Goal: Use online tool/utility: Utilize a website feature to perform a specific function

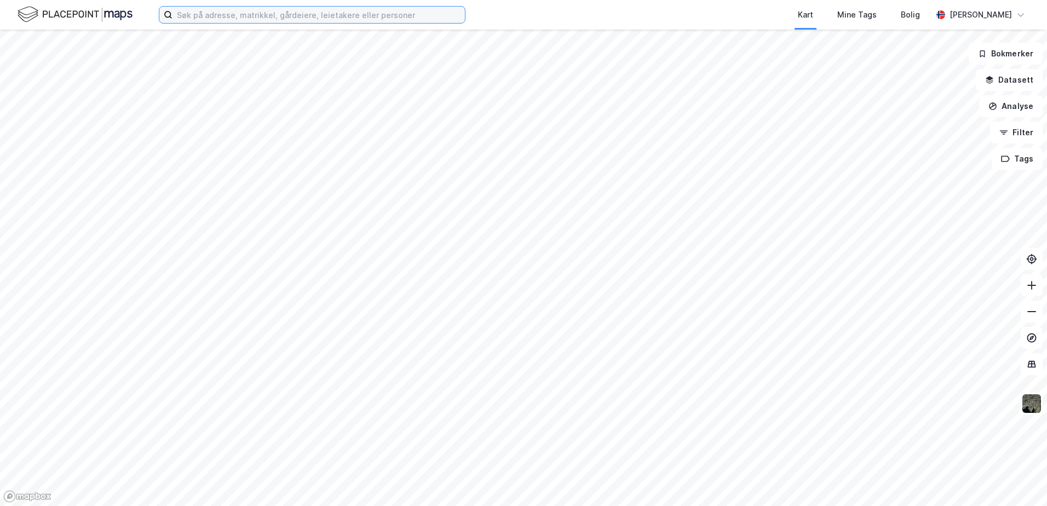
click at [292, 13] on input at bounding box center [319, 15] width 292 height 16
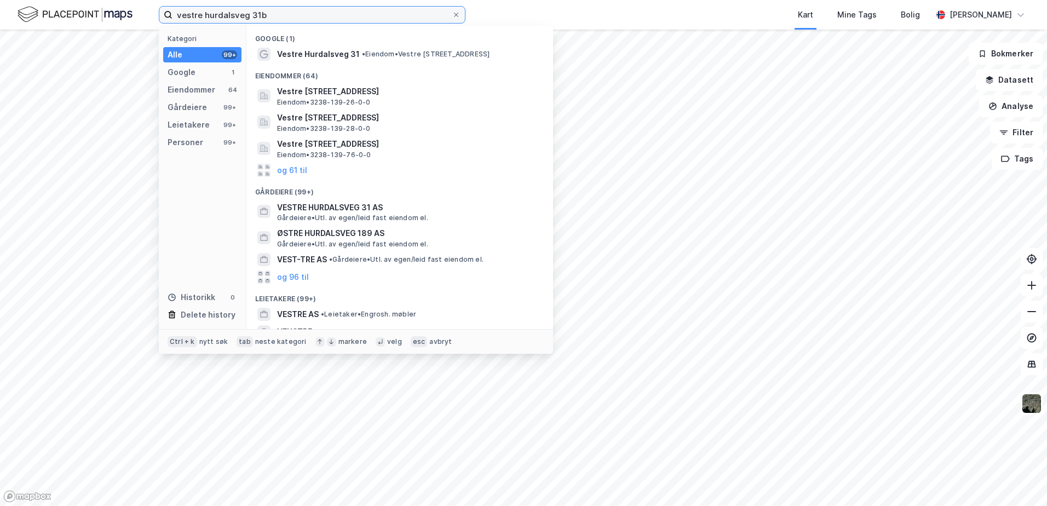
click at [234, 12] on input "vestre hurdalsveg 31b" at bounding box center [312, 15] width 279 height 16
click at [304, 12] on input "vestre hurdals veg 31b" at bounding box center [312, 15] width 279 height 16
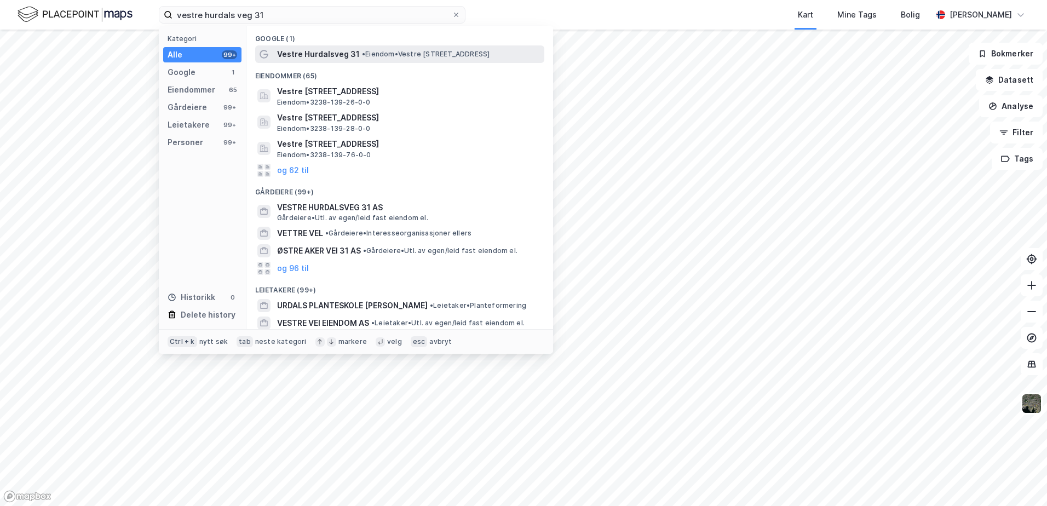
click at [291, 50] on span "Vestre Hurdalsveg 31" at bounding box center [318, 54] width 83 height 13
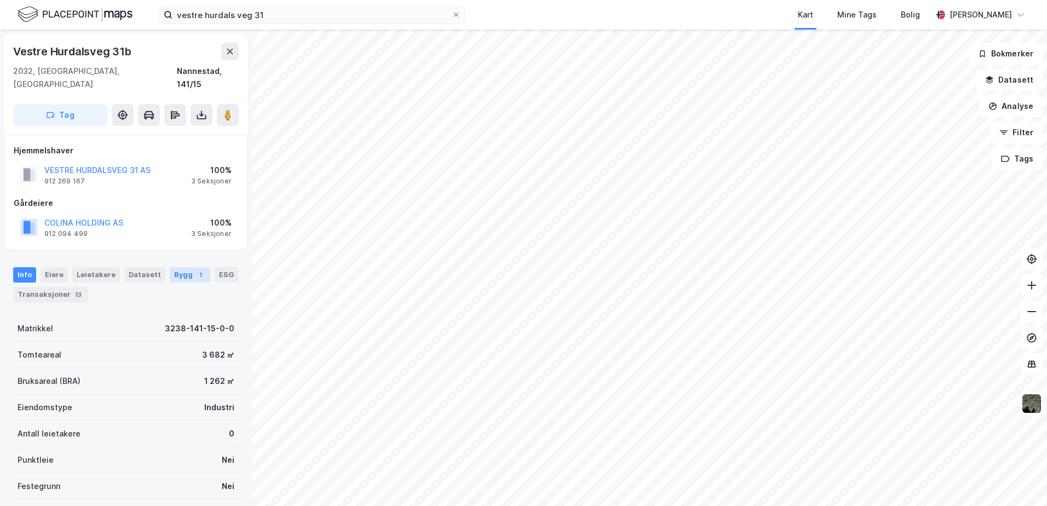
click at [180, 267] on div "Bygg 1" at bounding box center [190, 274] width 41 height 15
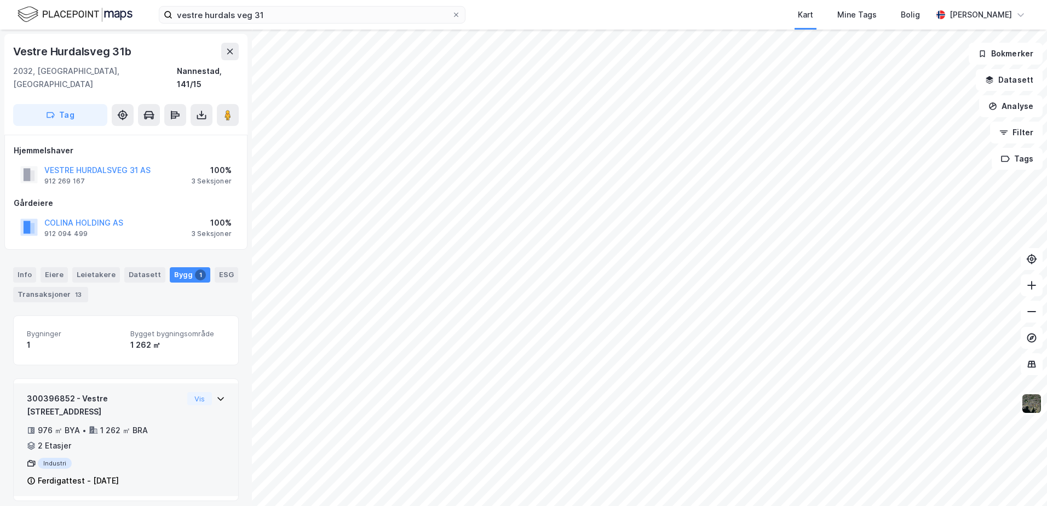
click at [217, 397] on icon at bounding box center [220, 399] width 7 height 4
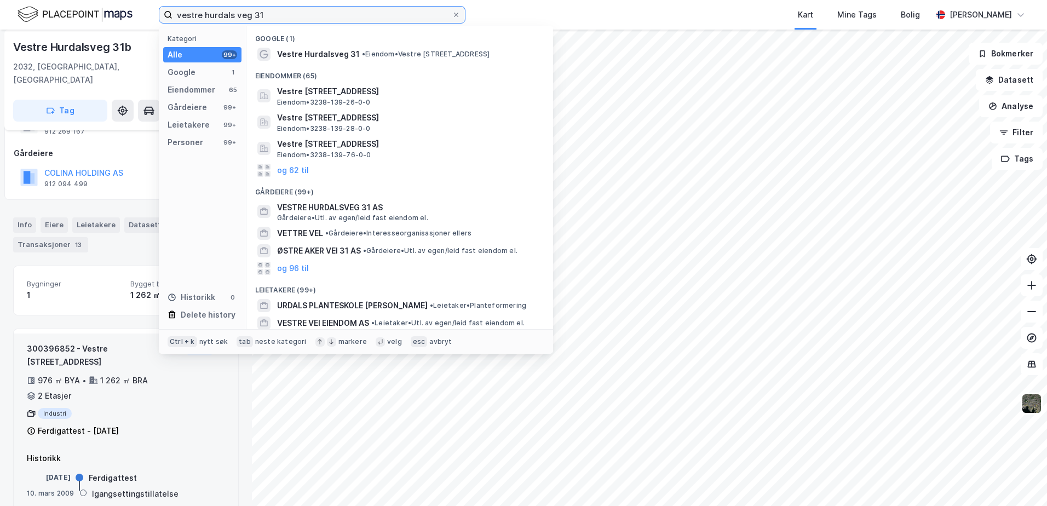
drag, startPoint x: 288, startPoint y: 16, endPoint x: 118, endPoint y: 15, distance: 169.8
click at [118, 15] on div "vestre hurdals veg 31 Kategori Alle 99+ Google 1 Eiendommer 65 Gårdeiere 99+ Le…" at bounding box center [523, 15] width 1047 height 30
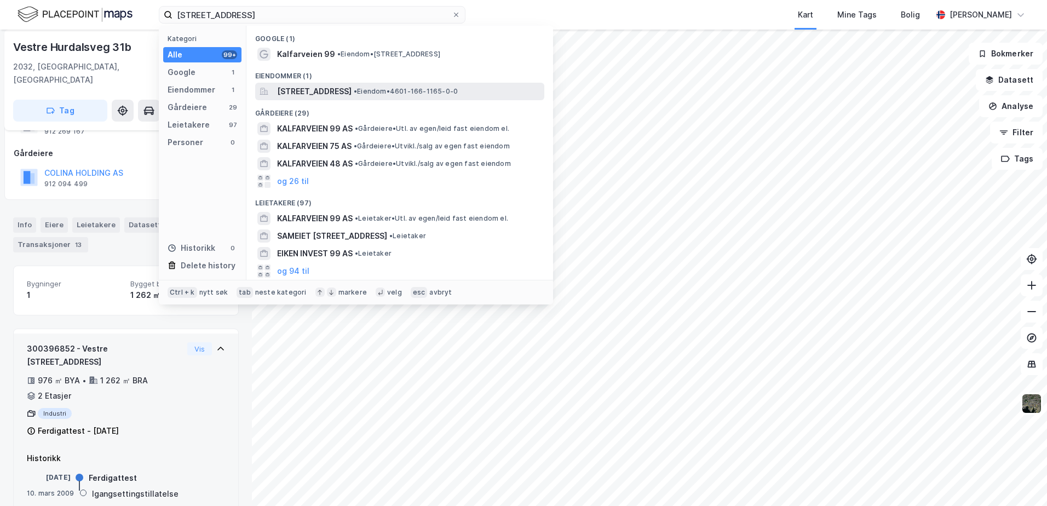
click at [317, 93] on span "[STREET_ADDRESS]" at bounding box center [314, 91] width 74 height 13
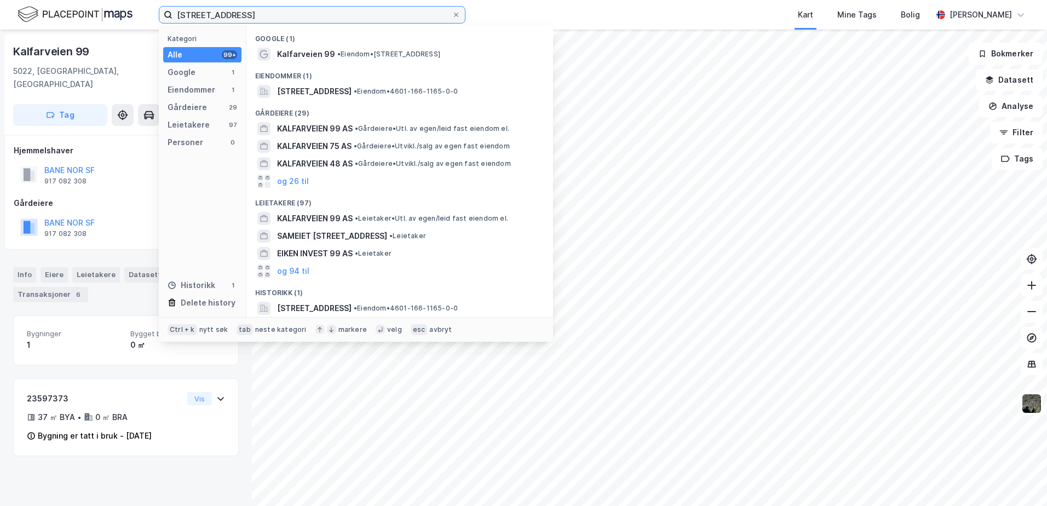
drag, startPoint x: 294, startPoint y: 8, endPoint x: 40, endPoint y: 29, distance: 255.0
click at [40, 29] on div "kalfarveien 99 Kategori Alle 99+ Google 1 Eiendommer 1 Gårdeiere 29 Leietakere …" at bounding box center [523, 15] width 1047 height 30
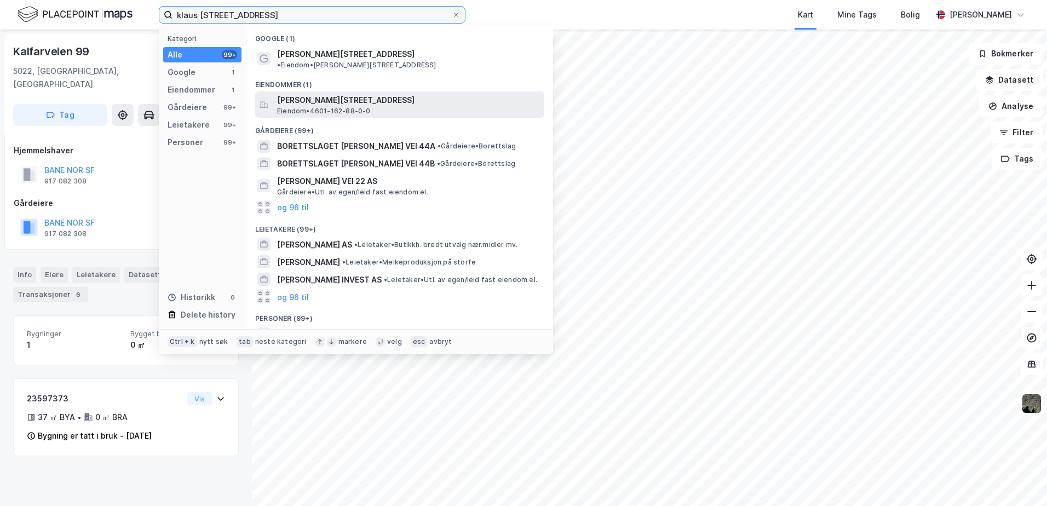
type input "klaus [STREET_ADDRESS]"
click at [305, 107] on span "Eiendom • 4601-162-88-0-0" at bounding box center [324, 111] width 94 height 9
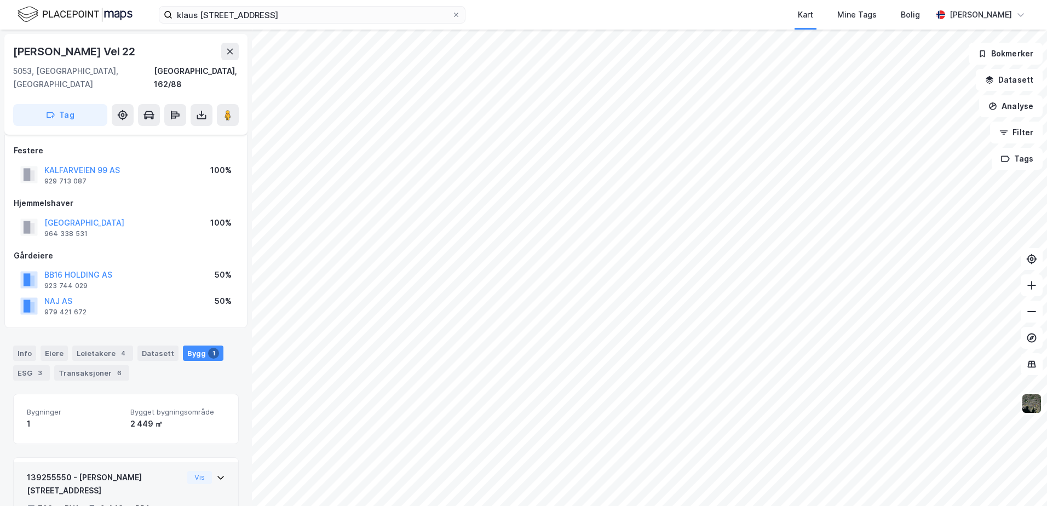
scroll to position [60, 0]
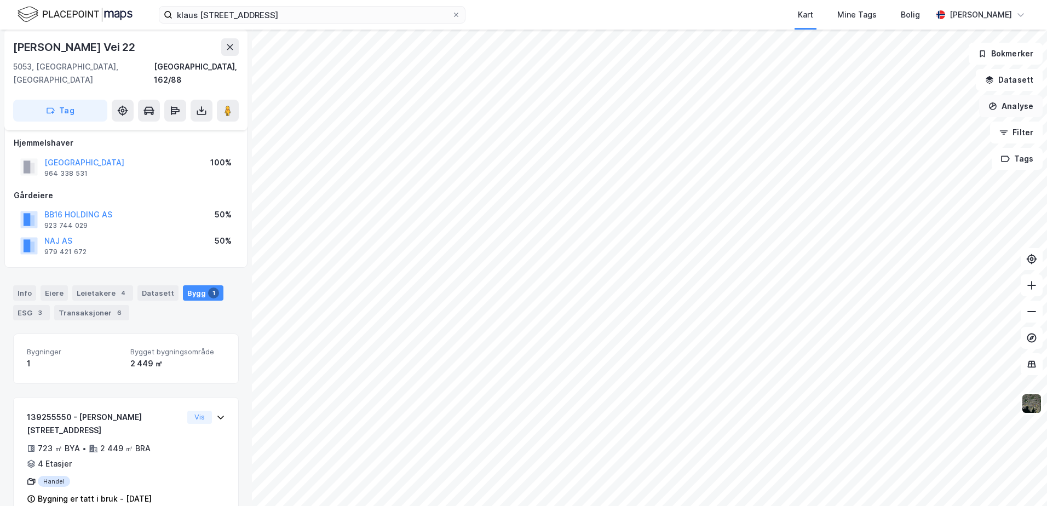
click at [1005, 107] on button "Analyse" at bounding box center [1011, 106] width 64 height 22
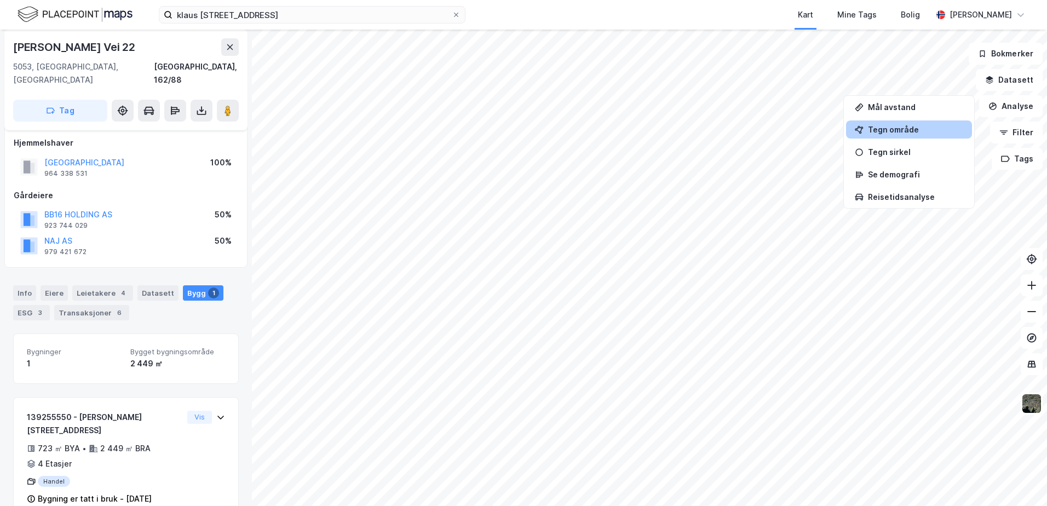
click at [892, 130] on div "Tegn område" at bounding box center [915, 129] width 95 height 9
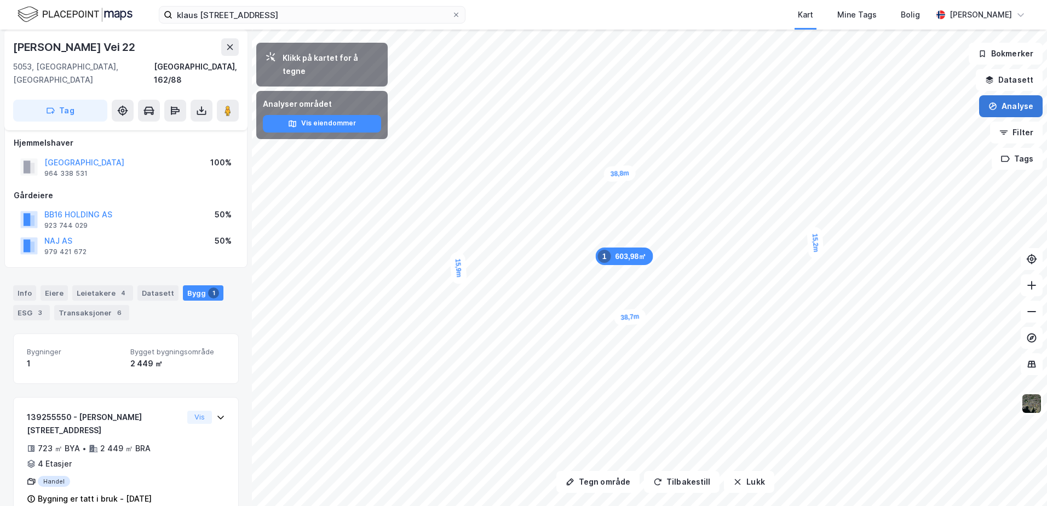
click at [1023, 111] on button "Analyse" at bounding box center [1011, 106] width 64 height 22
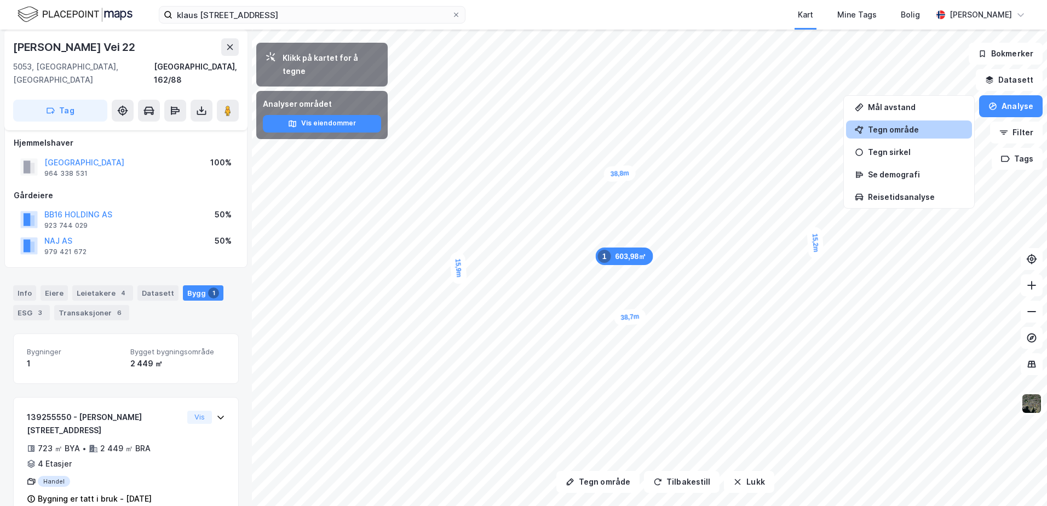
click at [909, 128] on div "Tegn område" at bounding box center [915, 129] width 95 height 9
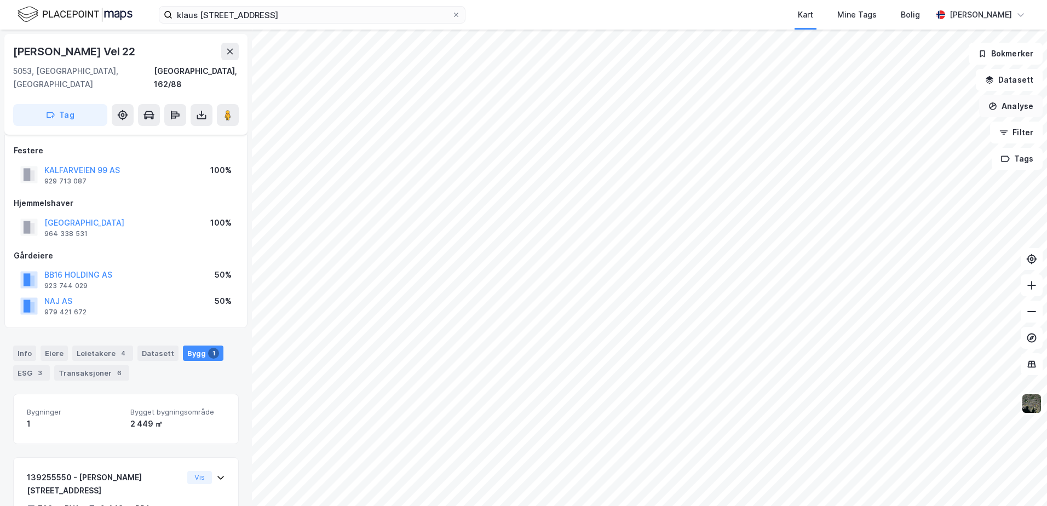
click at [1006, 110] on button "Analyse" at bounding box center [1011, 106] width 64 height 22
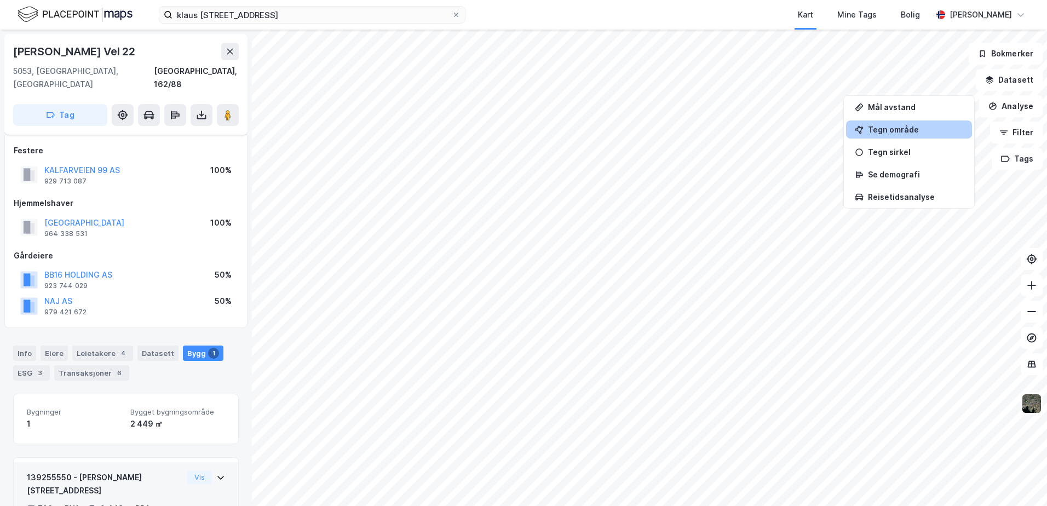
scroll to position [60, 0]
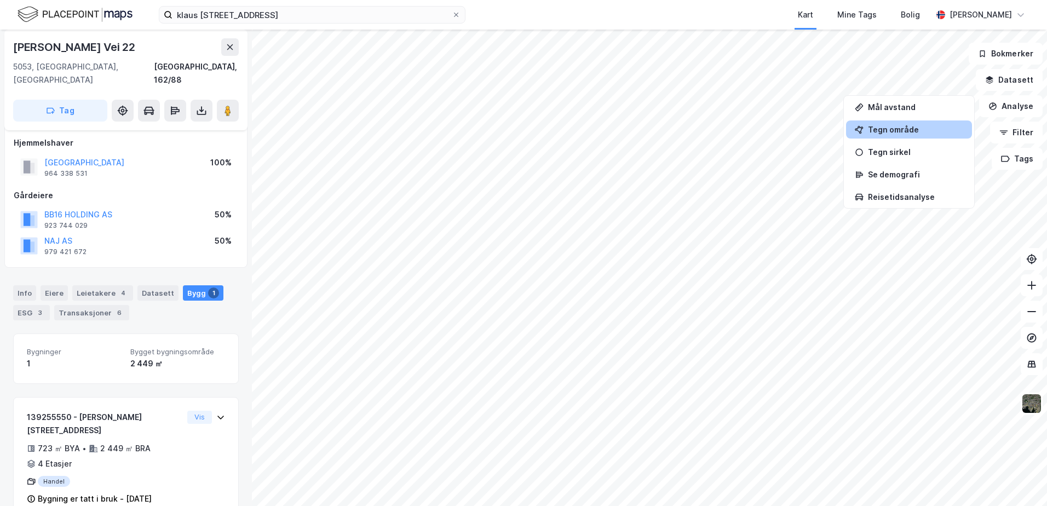
click at [891, 125] on div "Tegn område" at bounding box center [915, 129] width 95 height 9
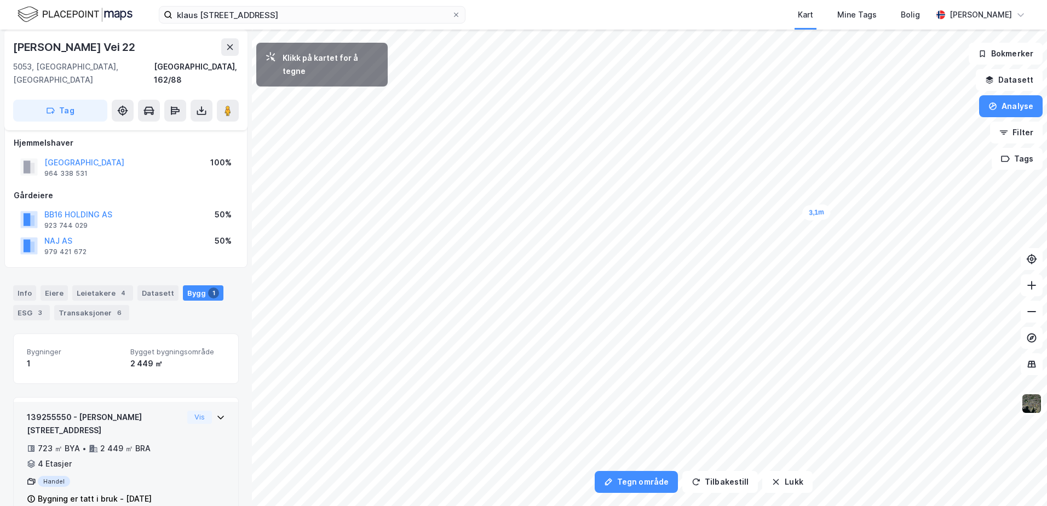
click at [830, 212] on div "3,1m" at bounding box center [816, 212] width 29 height 17
